Goal: Task Accomplishment & Management: Manage account settings

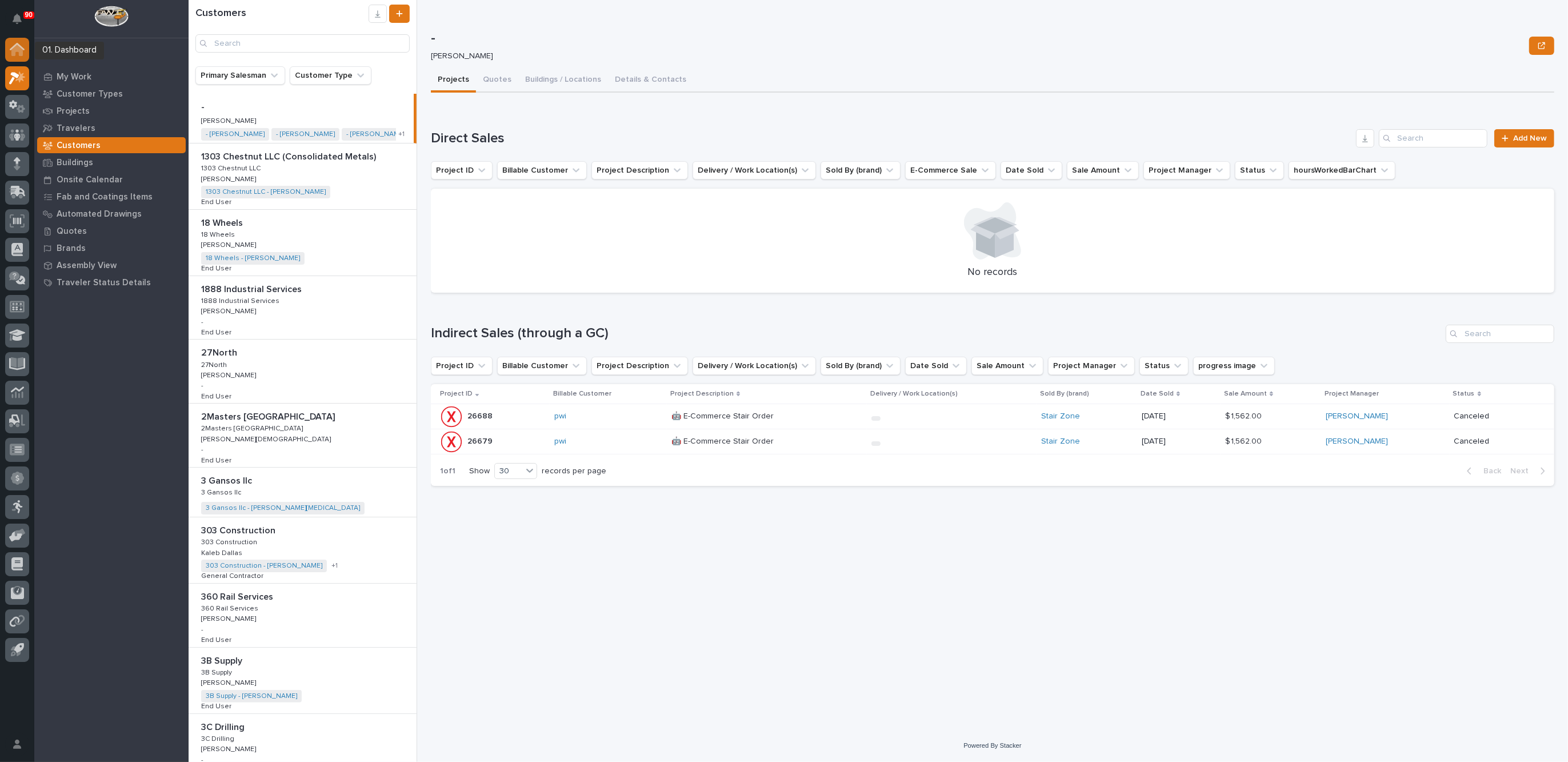
click at [12, 47] on icon at bounding box center [17, 46] width 15 height 7
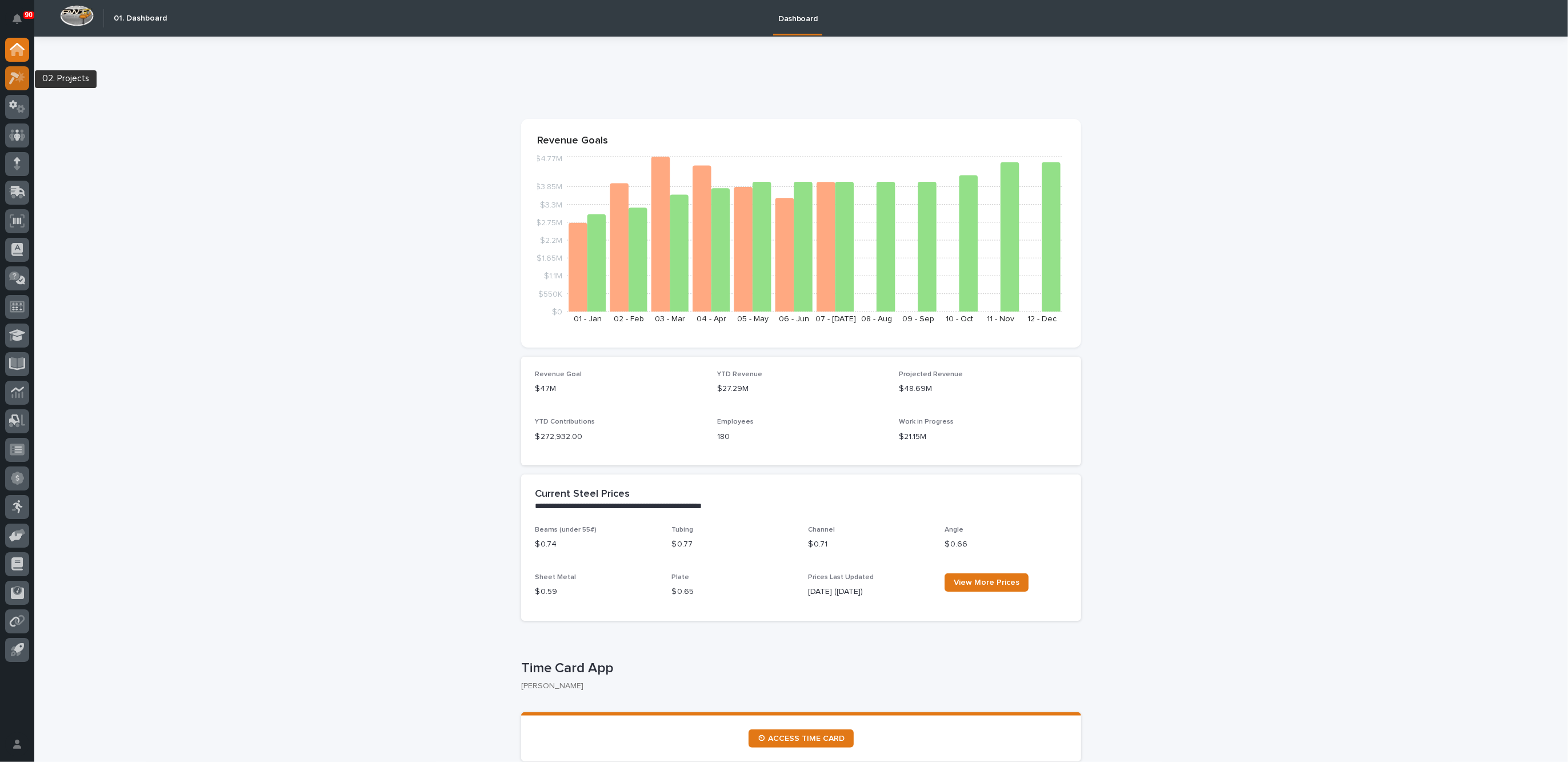
click at [17, 74] on icon at bounding box center [14, 78] width 10 height 13
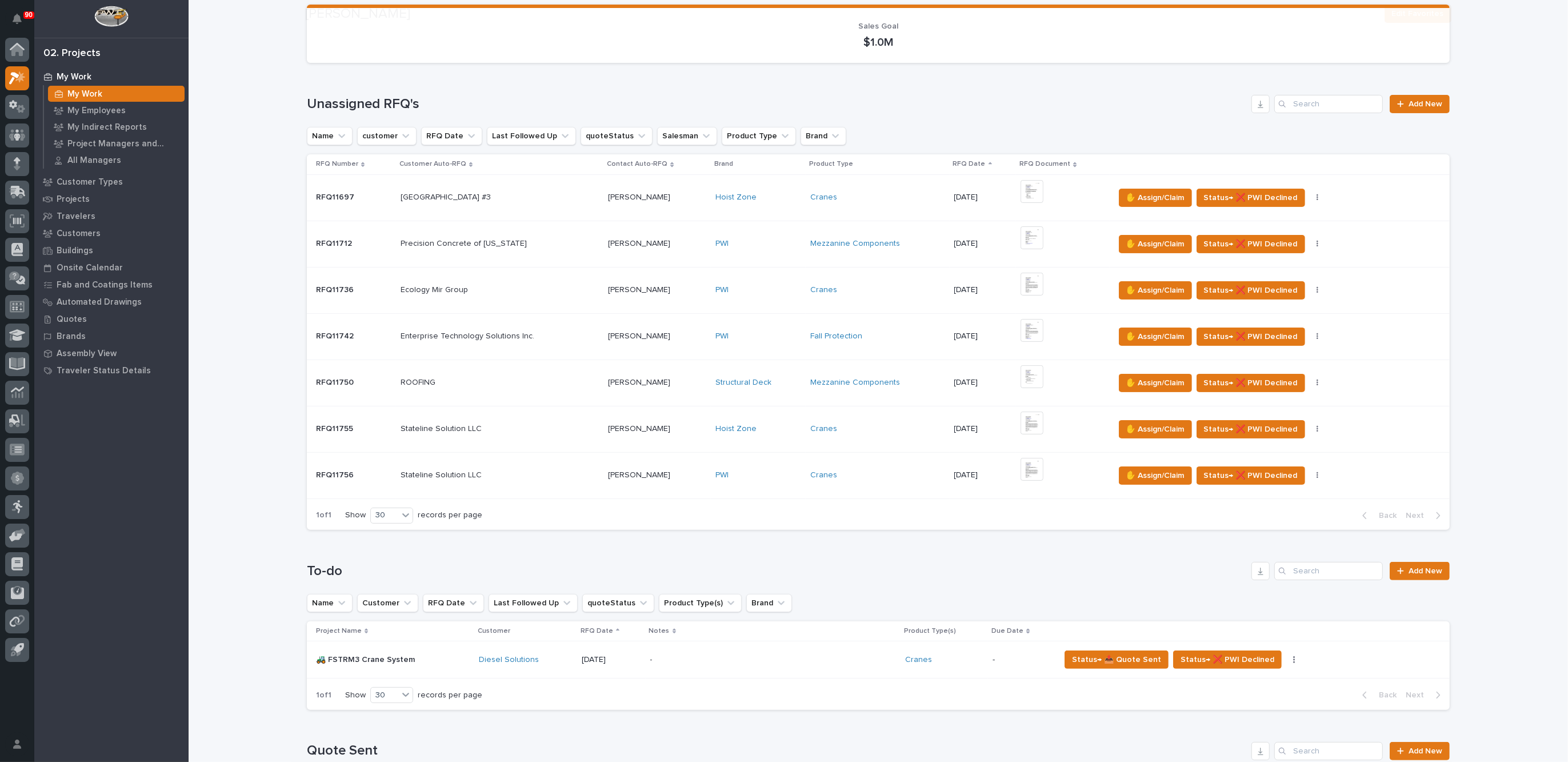
scroll to position [214, 0]
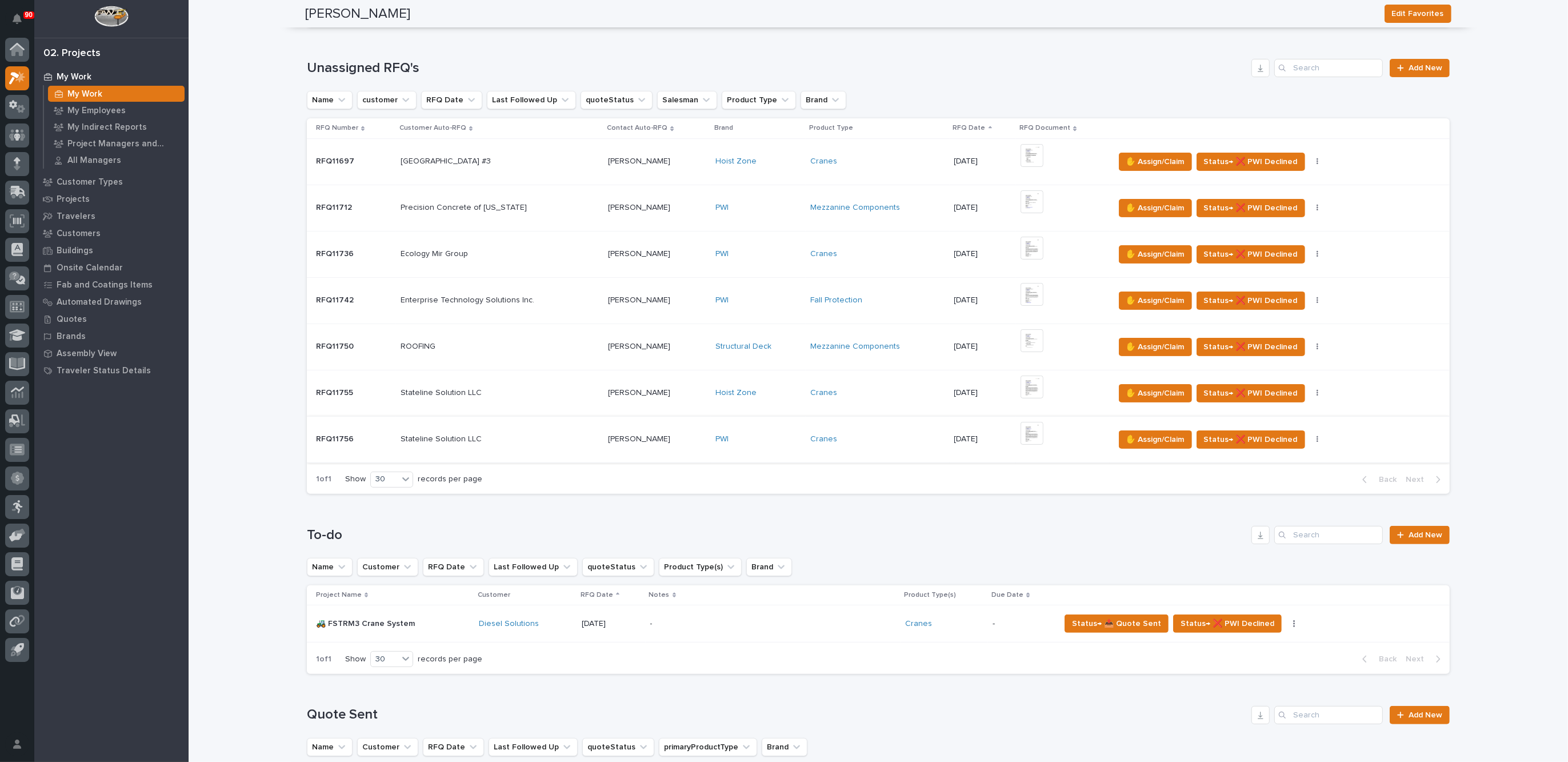
click at [1025, 432] on img at bounding box center [1031, 433] width 23 height 23
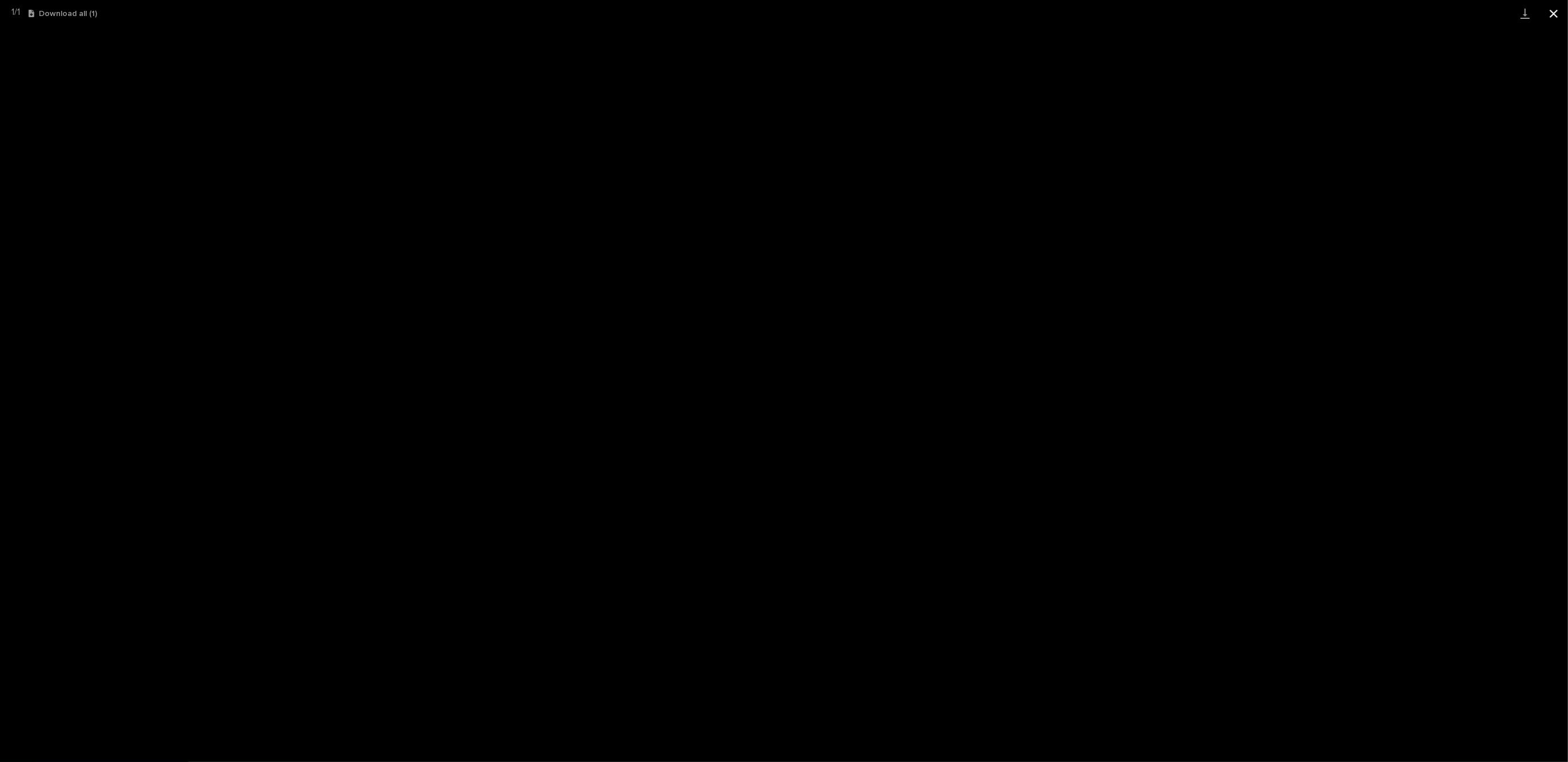
click at [1554, 14] on button "Close gallery" at bounding box center [1553, 13] width 29 height 27
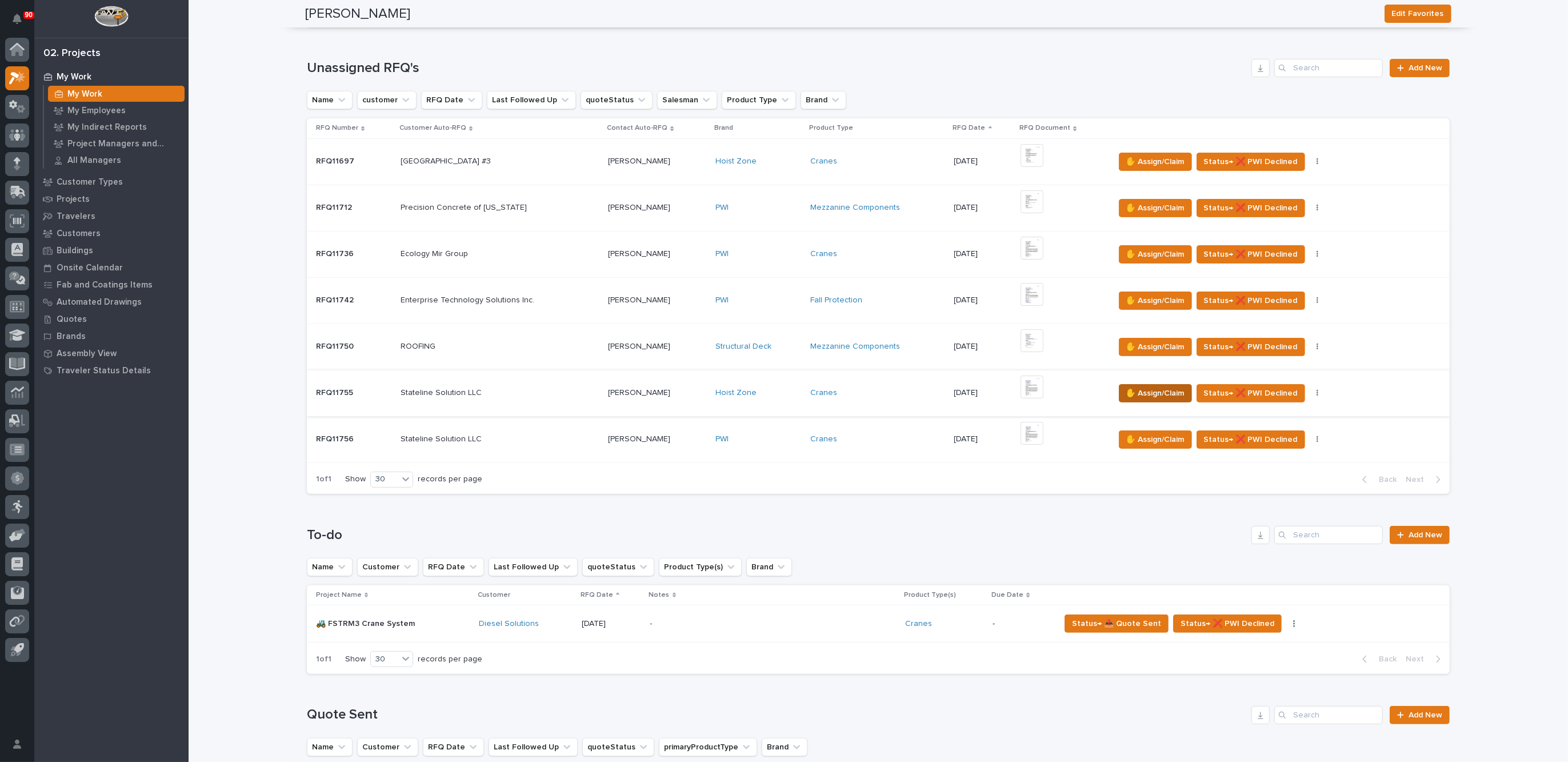
click at [1161, 391] on span "✋ Assign/Claim" at bounding box center [1155, 393] width 58 height 14
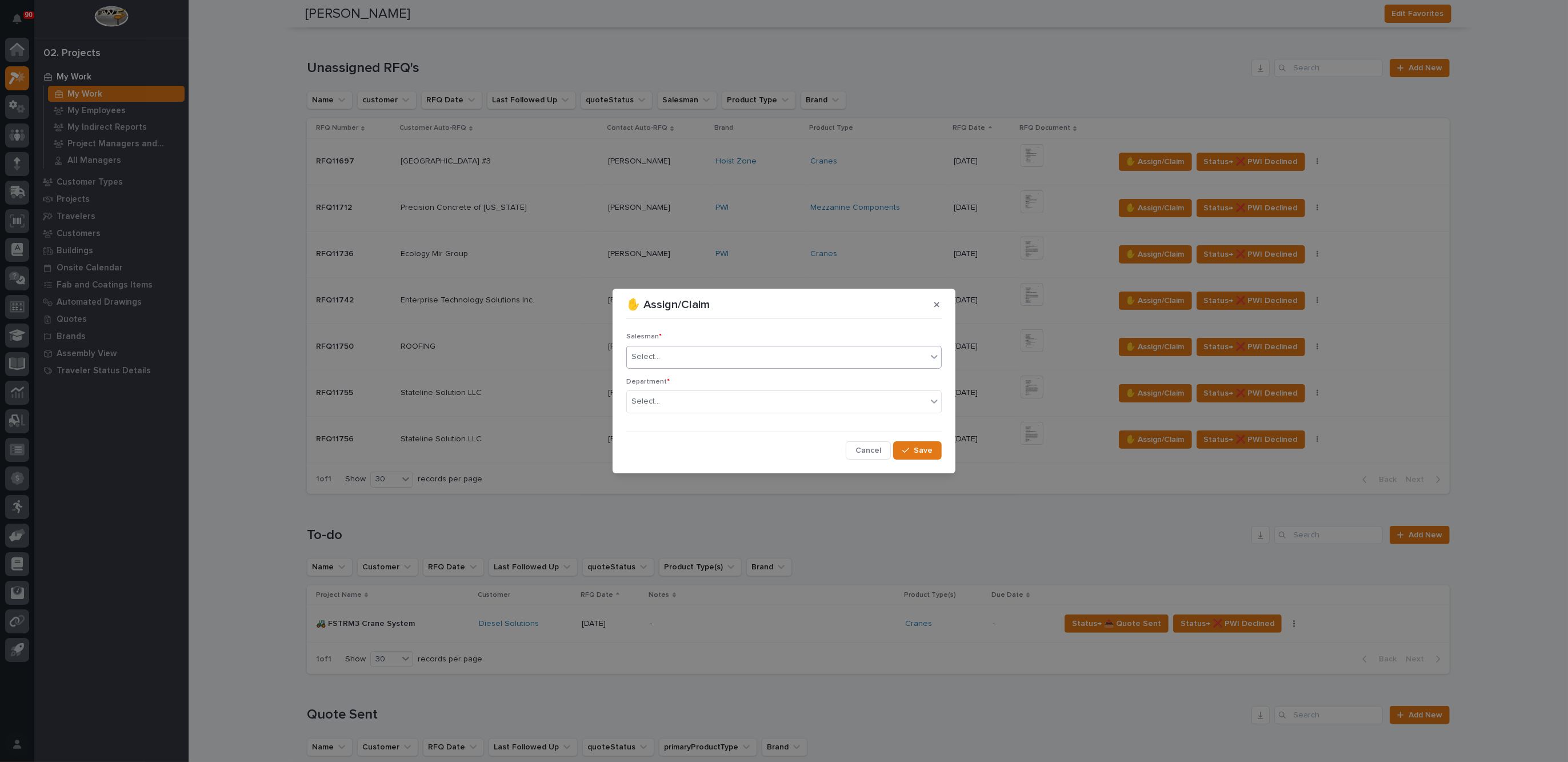
click at [656, 352] on div "Select..." at bounding box center [645, 357] width 29 height 12
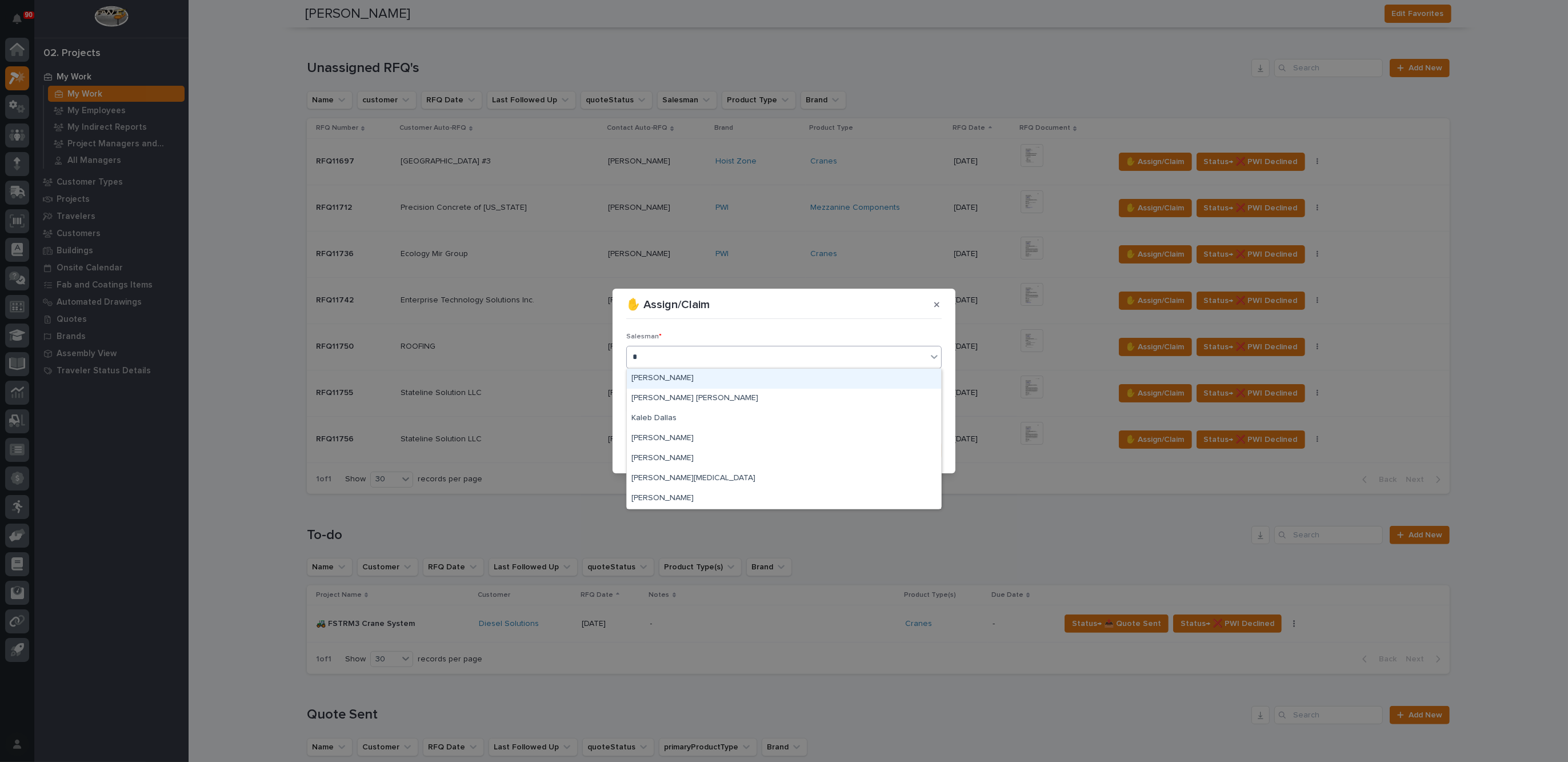
type input "**"
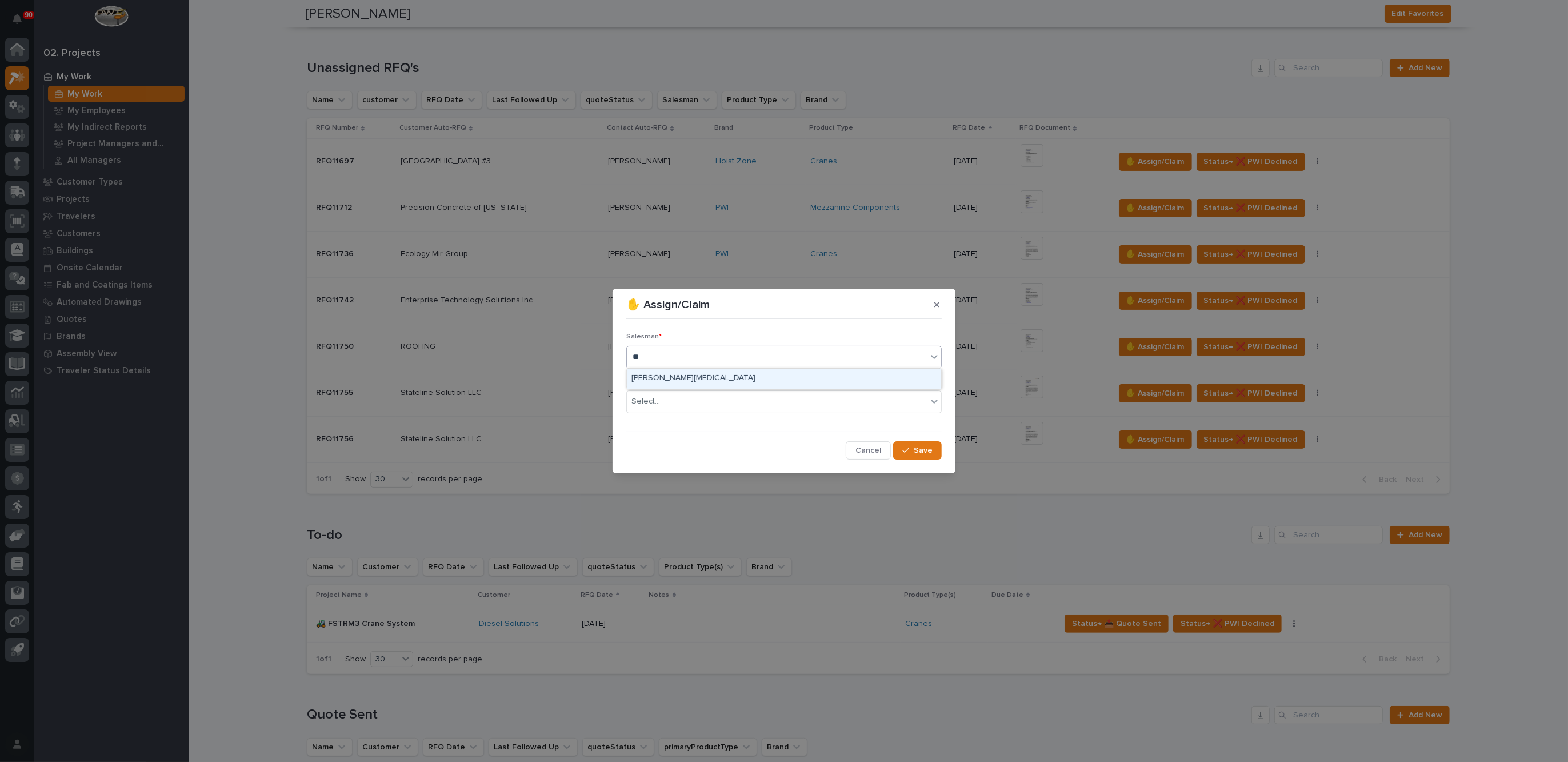
click at [666, 376] on div "[PERSON_NAME][MEDICAL_DATA]" at bounding box center [784, 378] width 315 height 20
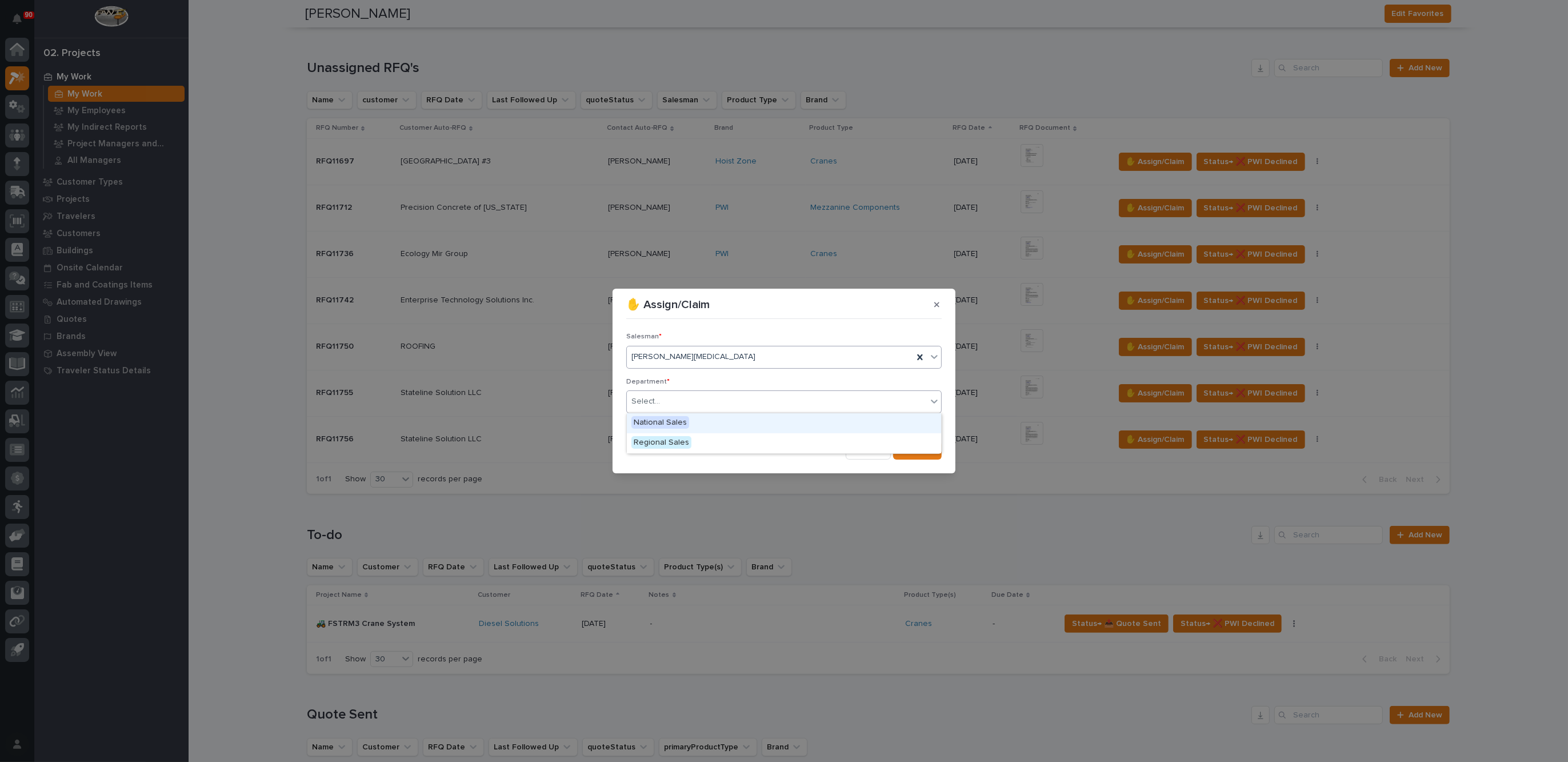
click at [653, 400] on div "Select..." at bounding box center [645, 402] width 29 height 12
click at [667, 439] on span "Regional Sales" at bounding box center [662, 442] width 60 height 13
click at [928, 452] on span "Save" at bounding box center [923, 451] width 19 height 10
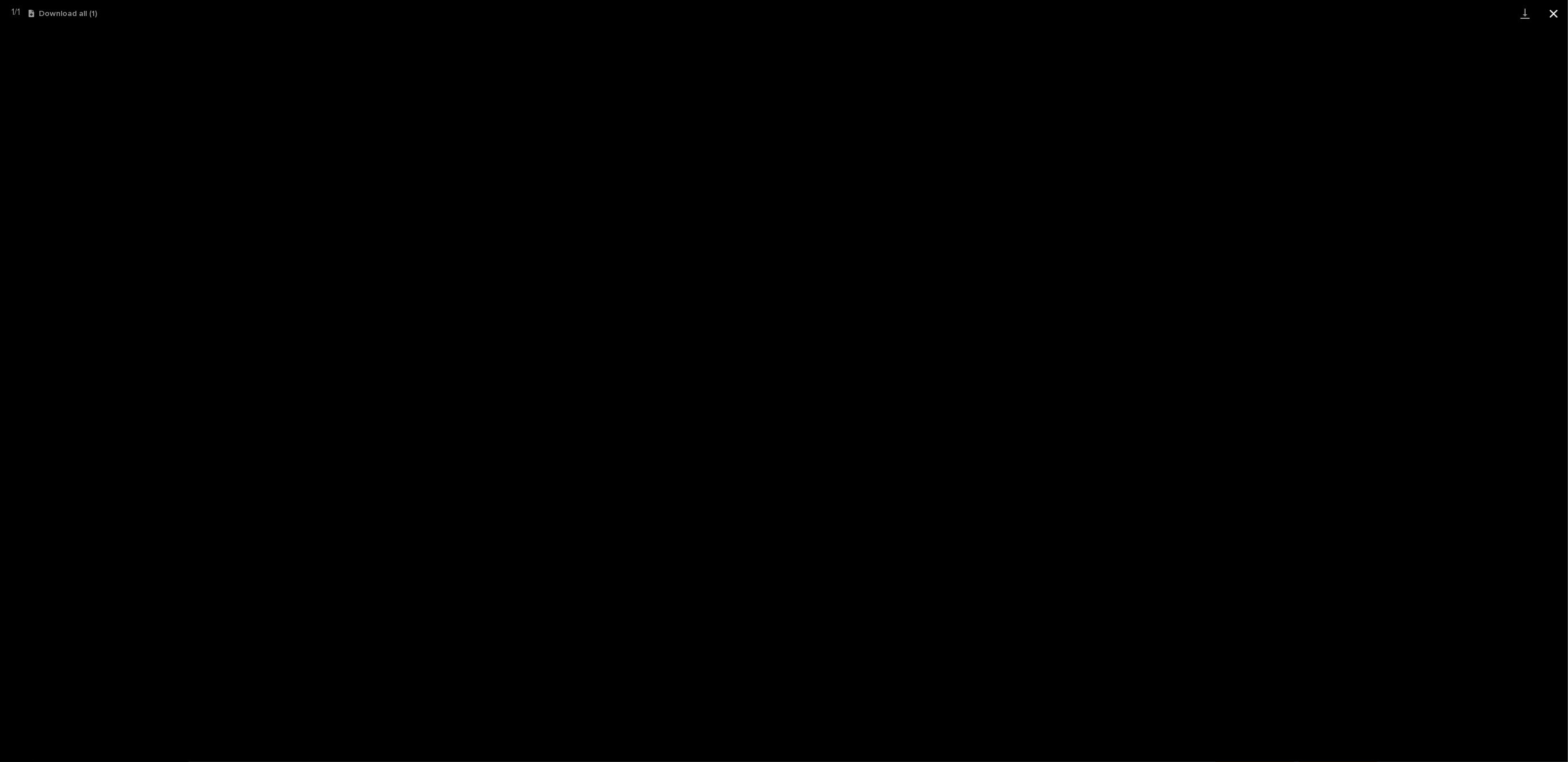
click at [1553, 10] on button "Close gallery" at bounding box center [1553, 13] width 29 height 27
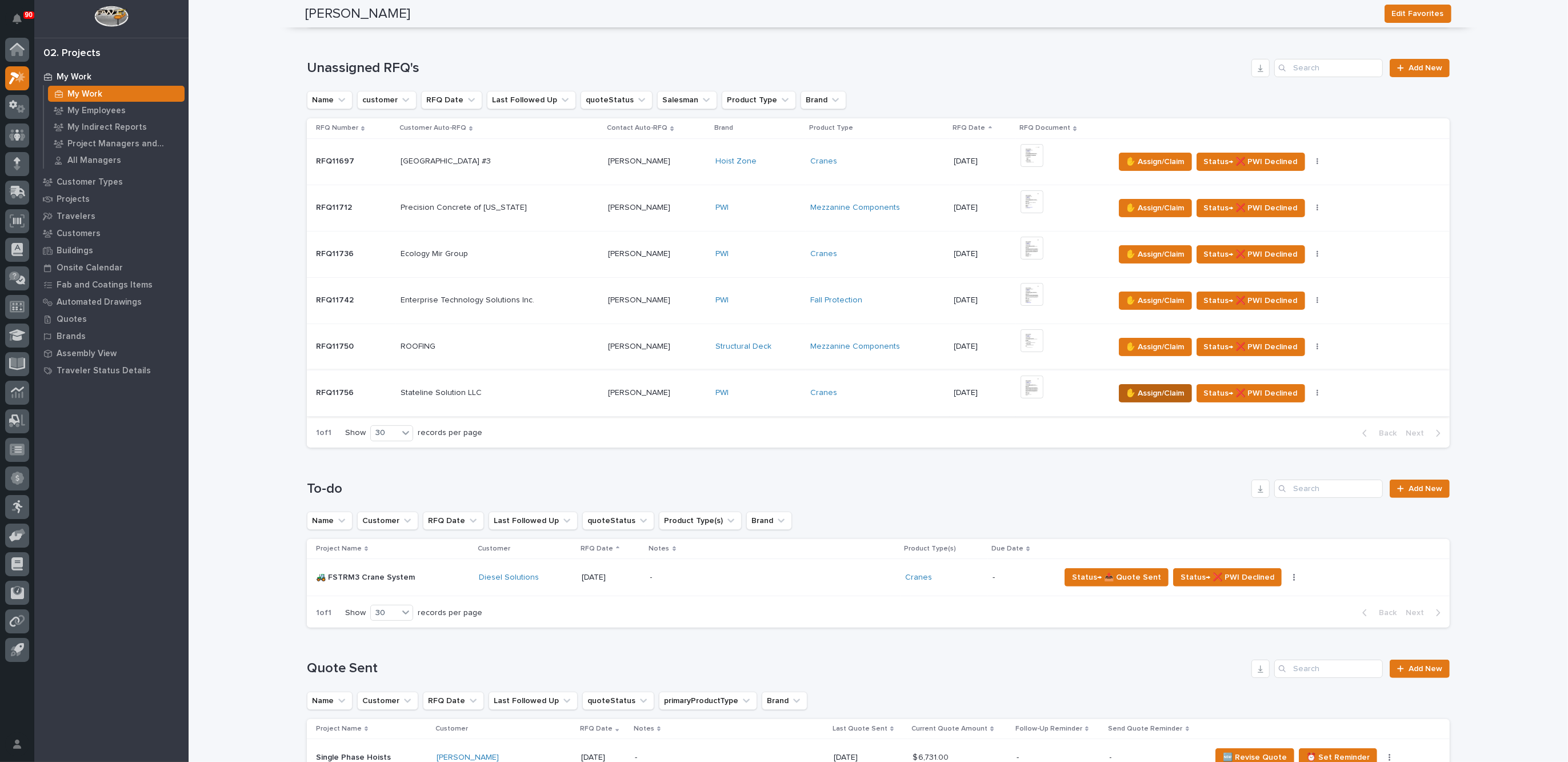
click at [1148, 391] on span "✋ Assign/Claim" at bounding box center [1155, 393] width 58 height 14
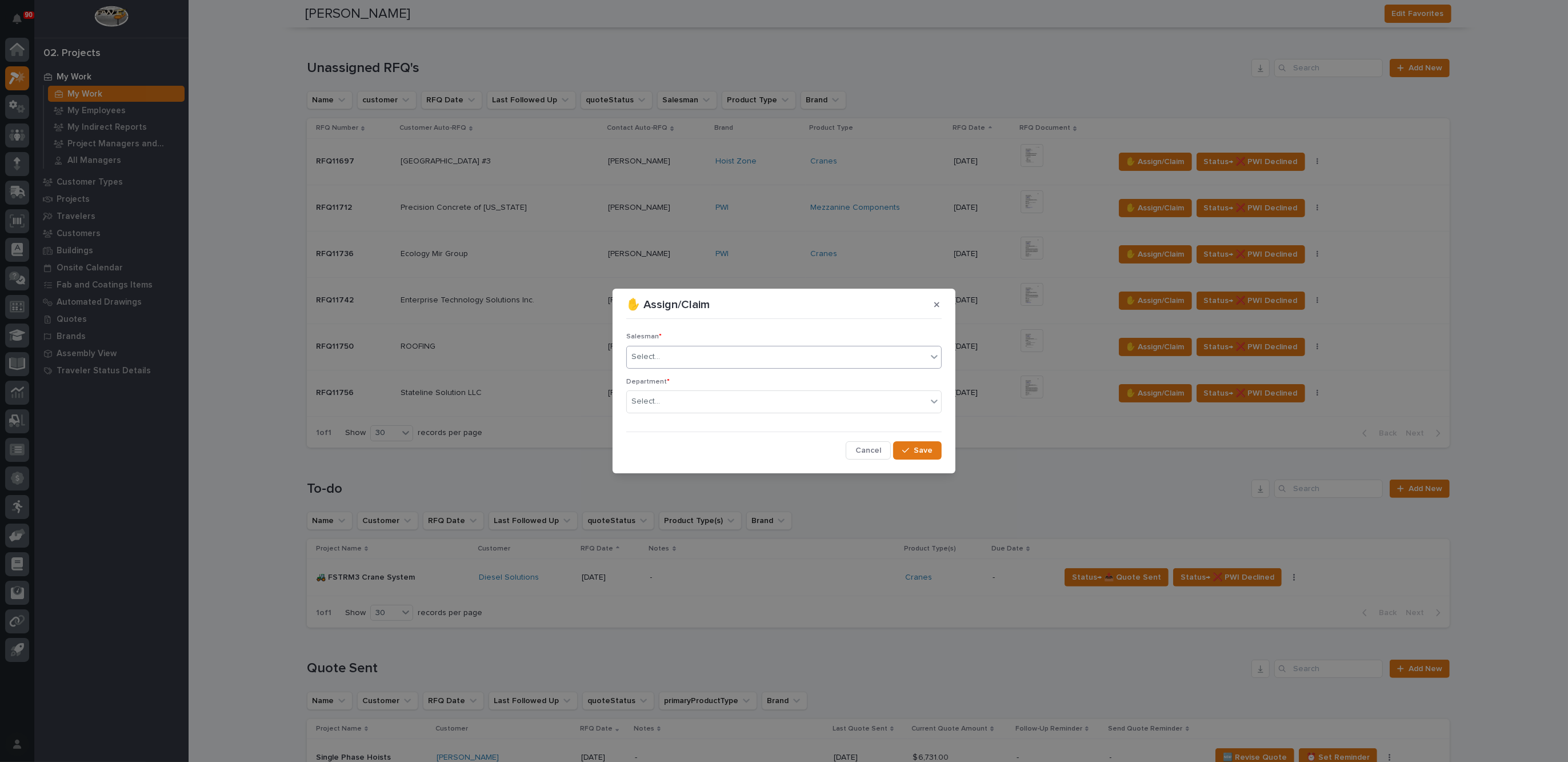
click at [664, 350] on div "Select..." at bounding box center [777, 357] width 300 height 19
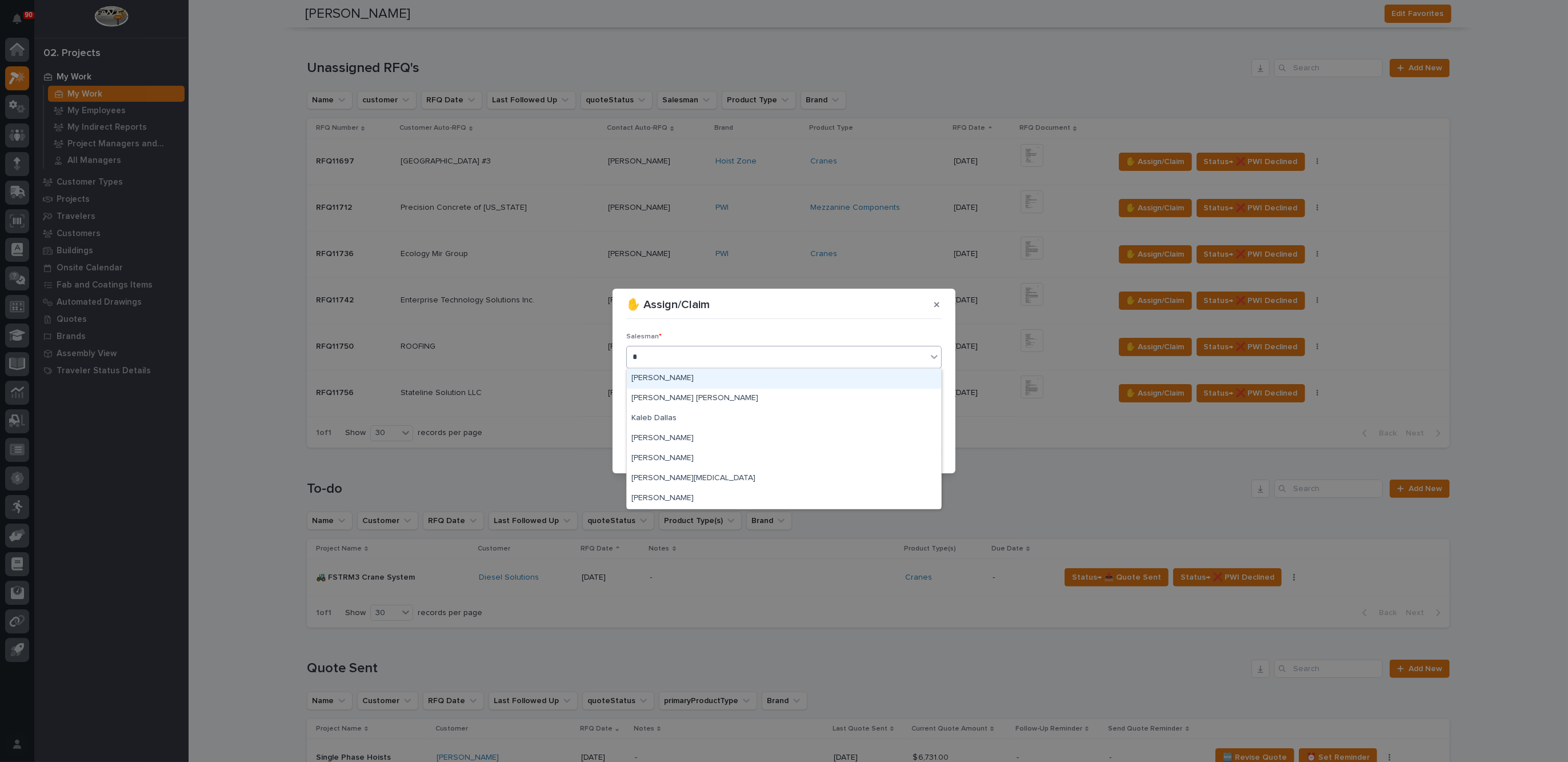
type input "**"
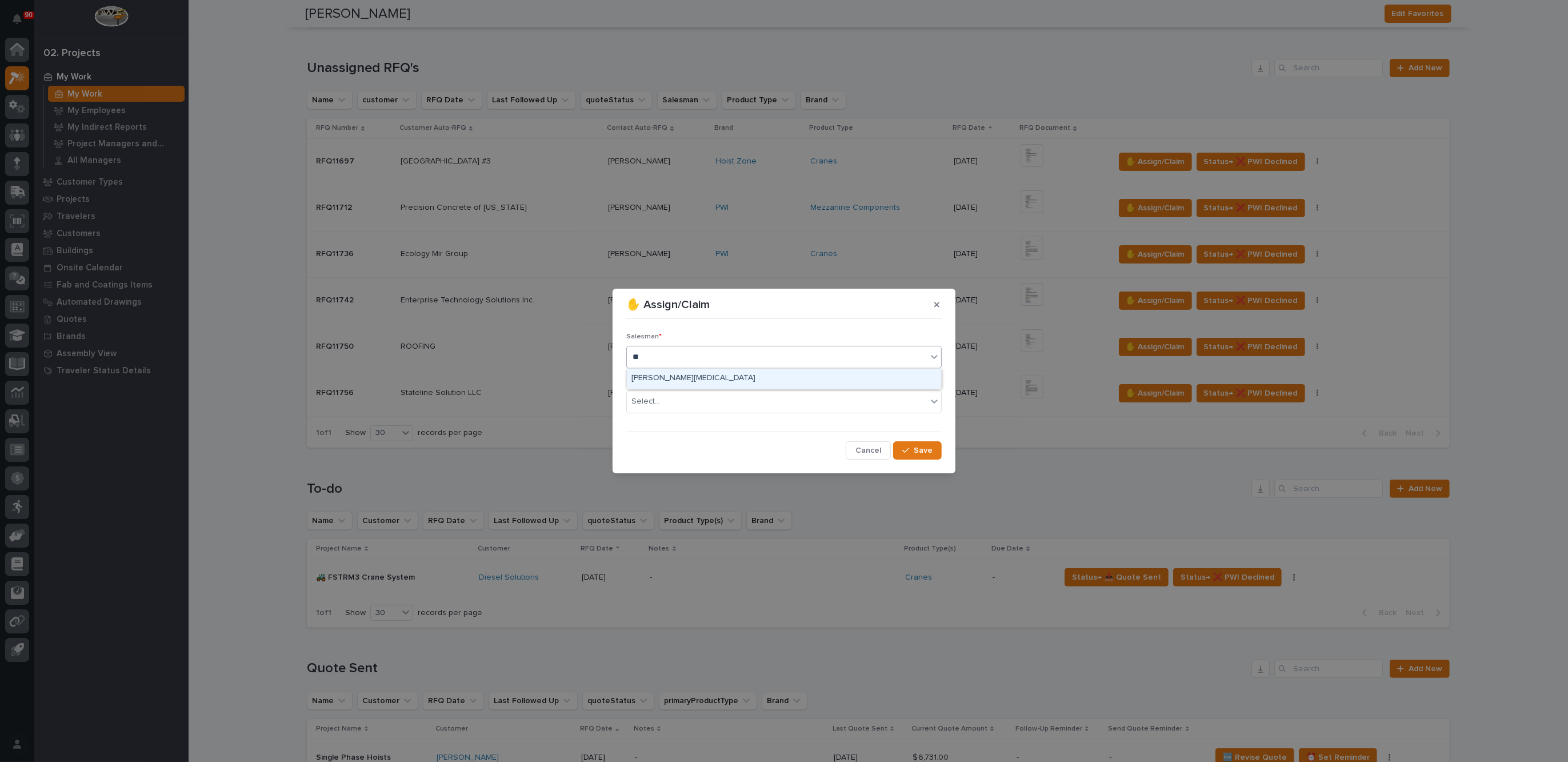
click at [679, 377] on div "[PERSON_NAME][MEDICAL_DATA]" at bounding box center [784, 378] width 315 height 20
click at [667, 400] on div "Select..." at bounding box center [777, 402] width 300 height 19
click at [661, 440] on span "Regional Sales" at bounding box center [662, 442] width 60 height 13
click at [923, 447] on span "Save" at bounding box center [923, 451] width 19 height 10
